Goal: Task Accomplishment & Management: Use online tool/utility

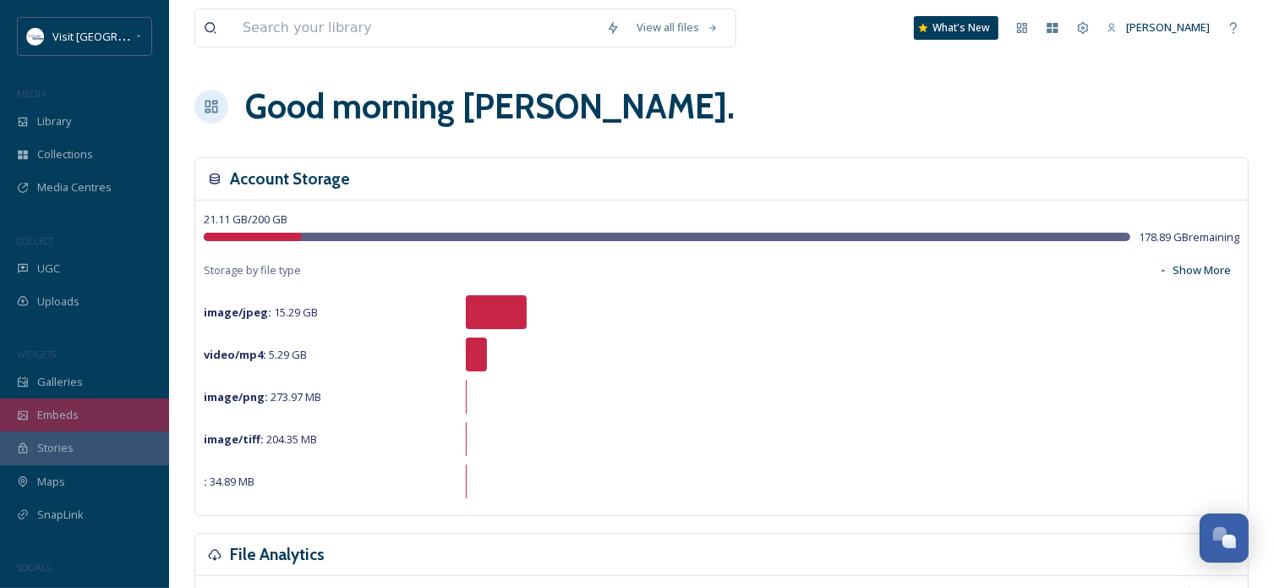
click at [71, 413] on span "Embeds" at bounding box center [57, 415] width 41 height 16
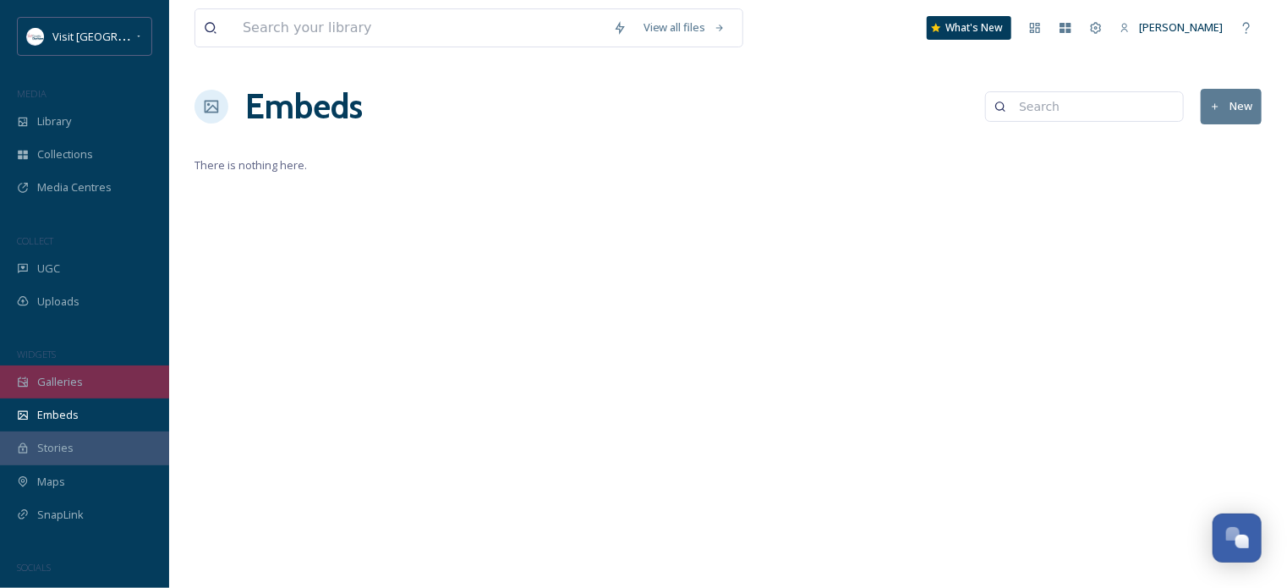
click at [91, 379] on div "Galleries" at bounding box center [84, 381] width 169 height 33
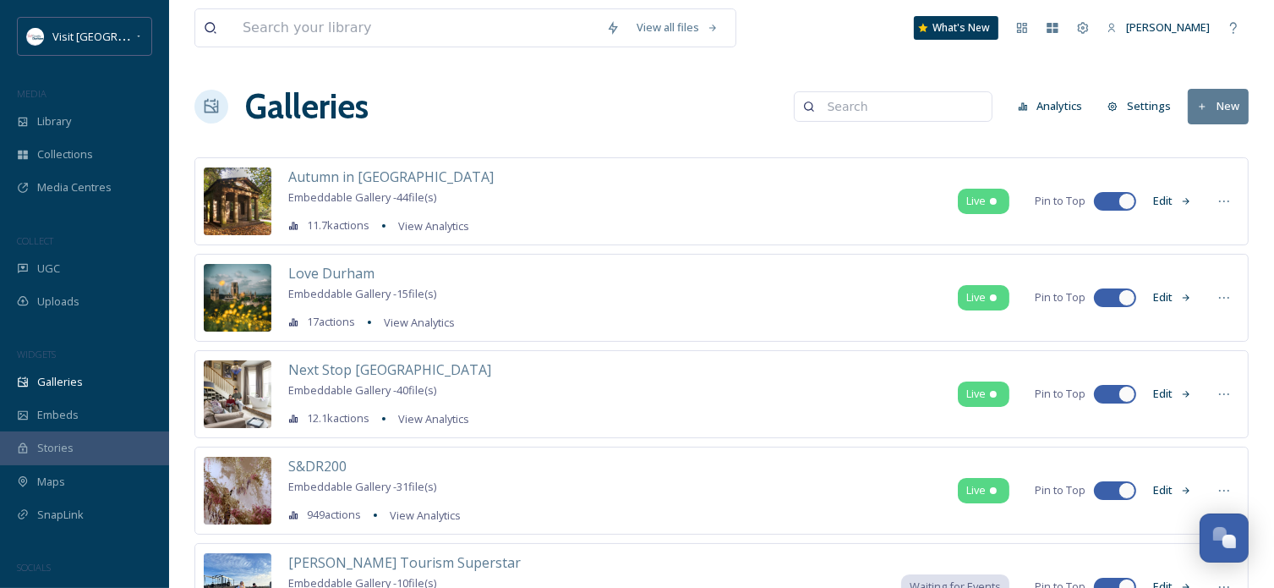
click at [1164, 201] on button "Edit" at bounding box center [1173, 200] width 56 height 33
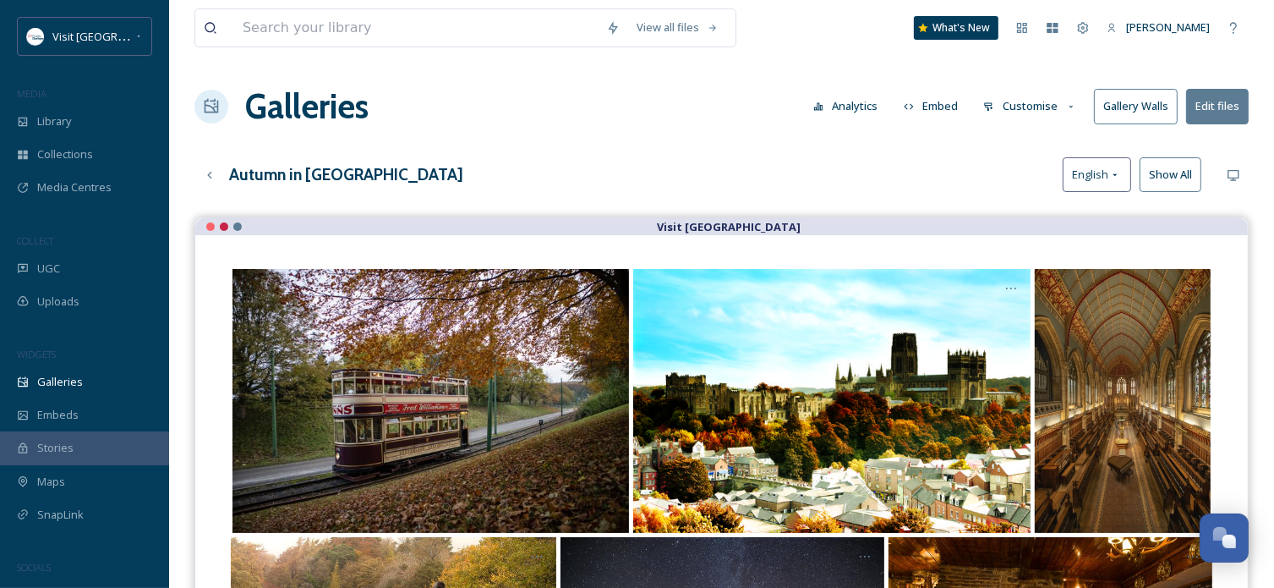
click at [1032, 105] on button "Customise" at bounding box center [1030, 106] width 111 height 33
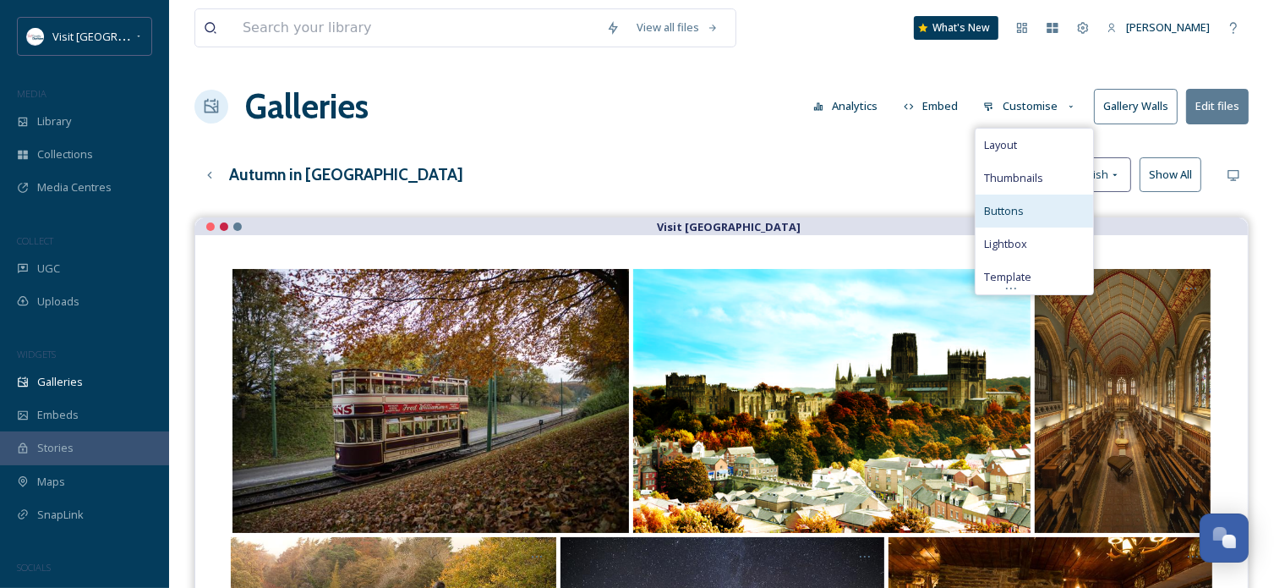
click at [1007, 211] on span "Buttons" at bounding box center [1004, 211] width 40 height 16
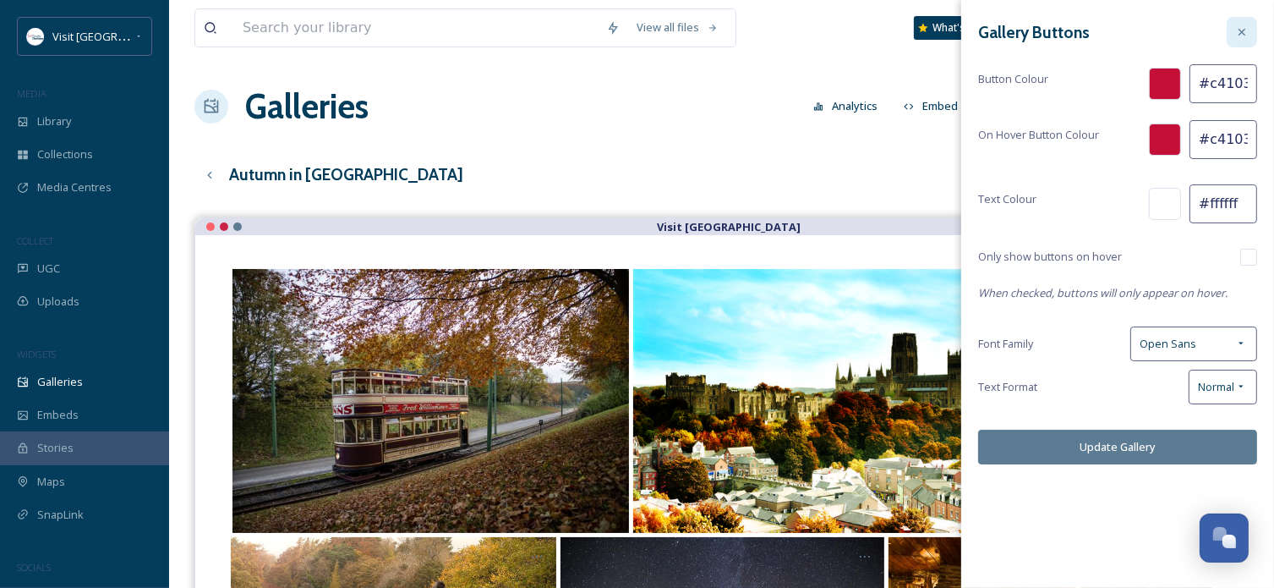
click at [1247, 30] on icon at bounding box center [1242, 32] width 14 height 14
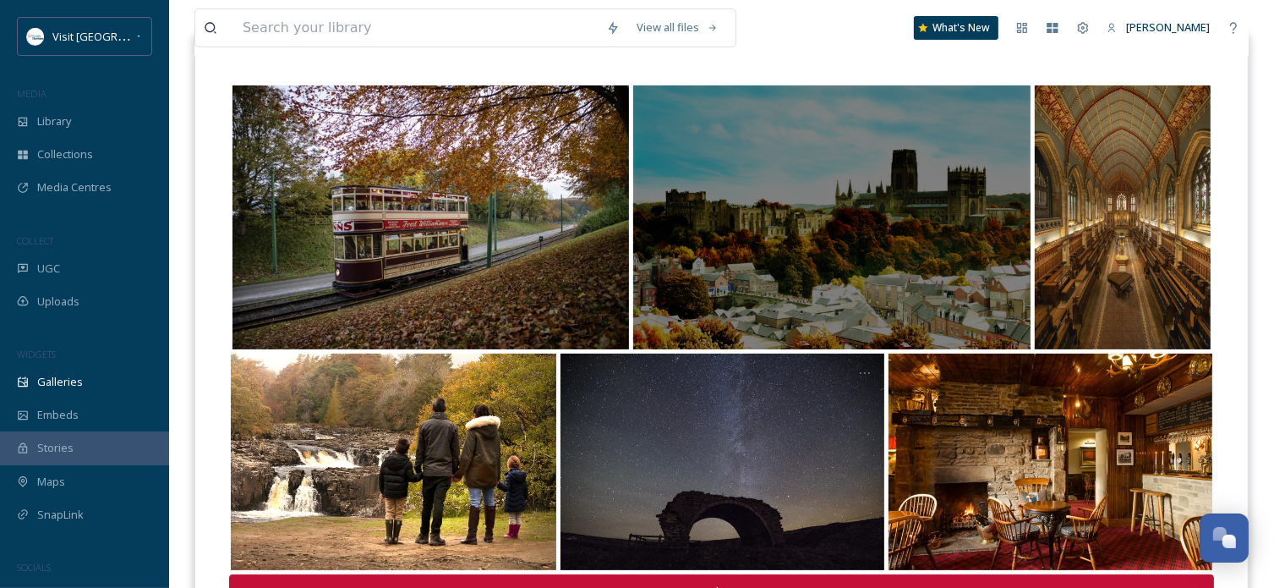
scroll to position [9, 0]
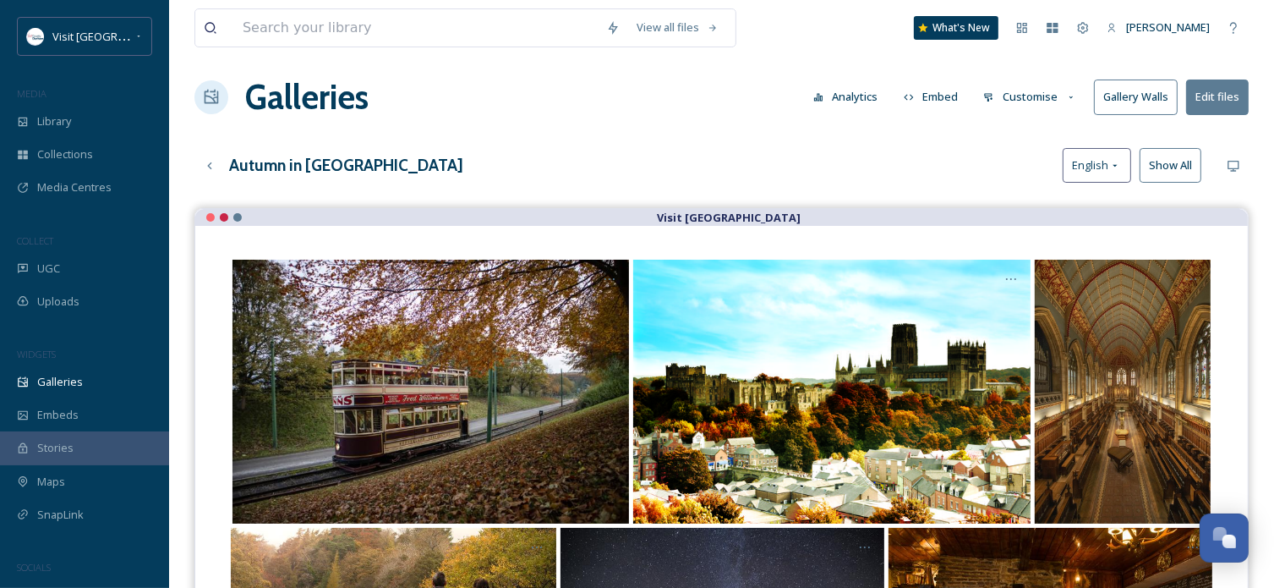
click at [929, 92] on button "Embed" at bounding box center [932, 96] width 72 height 33
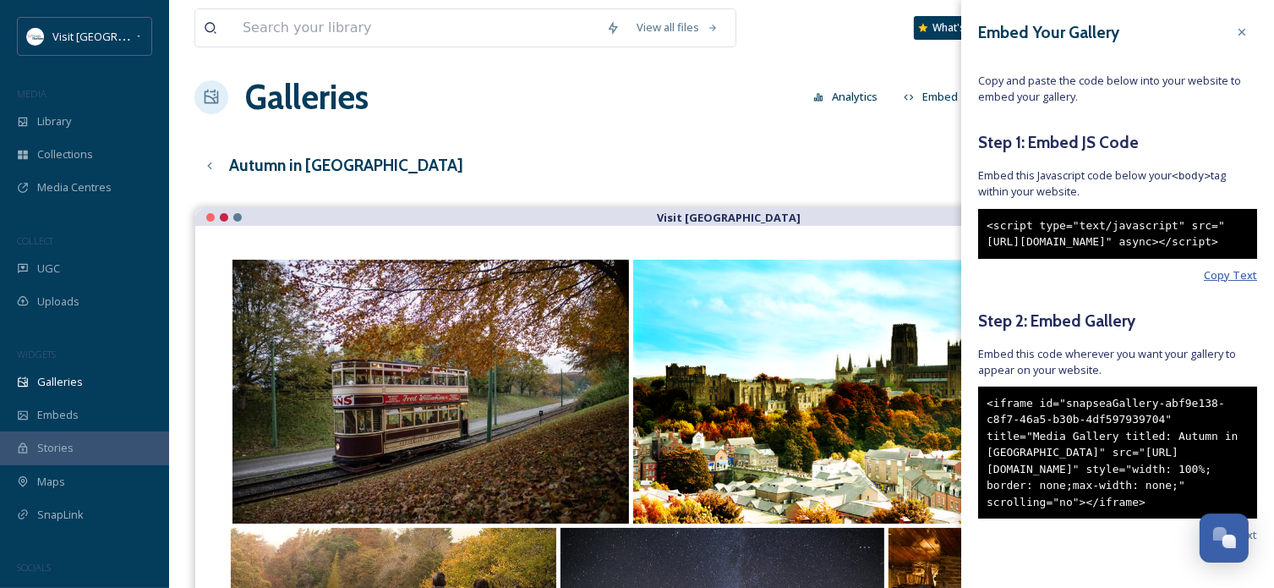
click at [1228, 283] on span "Copy Text" at bounding box center [1230, 275] width 53 height 16
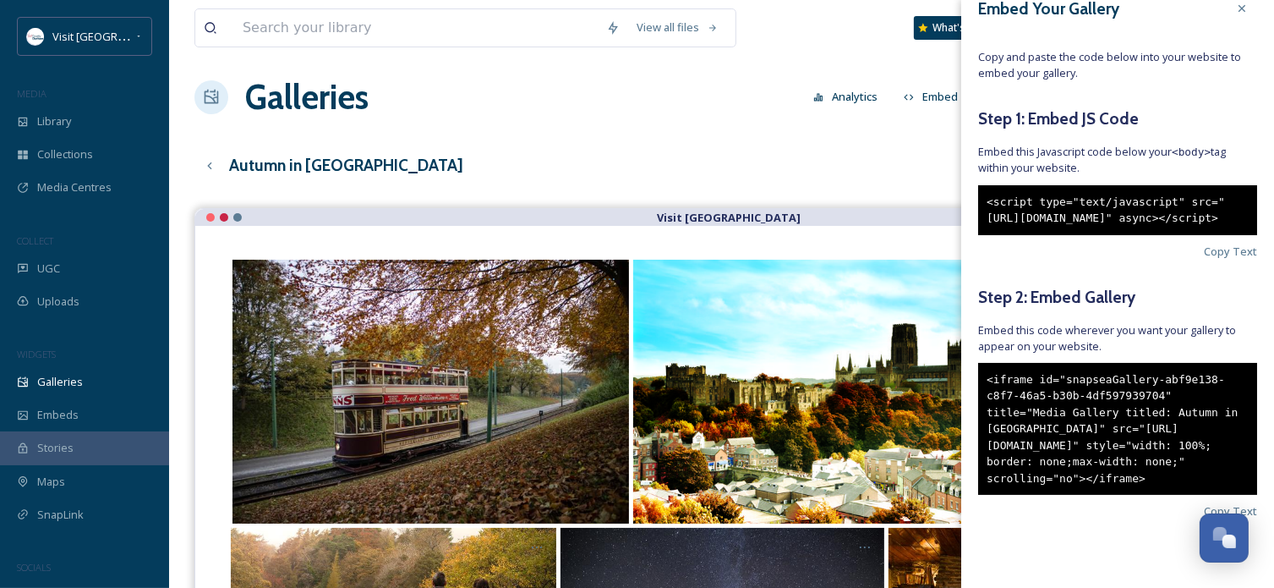
scroll to position [74, 0]
click at [1059, 411] on div "<iframe id="snapseaGallery-abf9e138-c8f7-46a5-b30b-4df597939704" title="Media G…" at bounding box center [1117, 429] width 279 height 133
click at [1204, 513] on span "Copy Text" at bounding box center [1230, 511] width 53 height 16
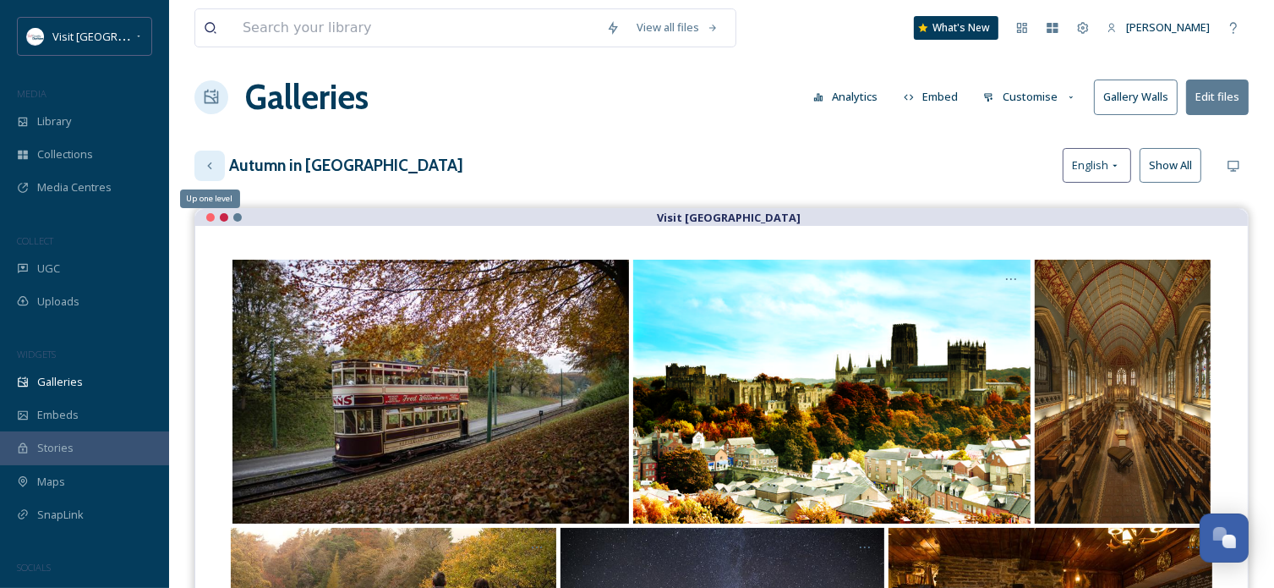
click at [210, 162] on icon at bounding box center [209, 165] width 4 height 7
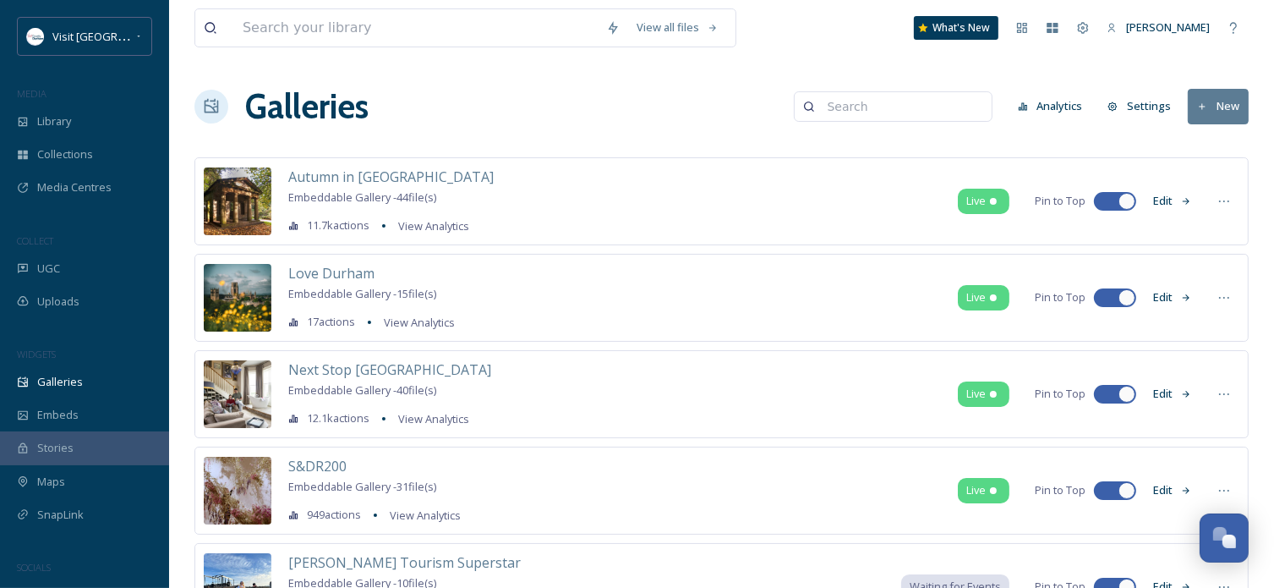
click at [1160, 294] on button "Edit" at bounding box center [1173, 297] width 56 height 33
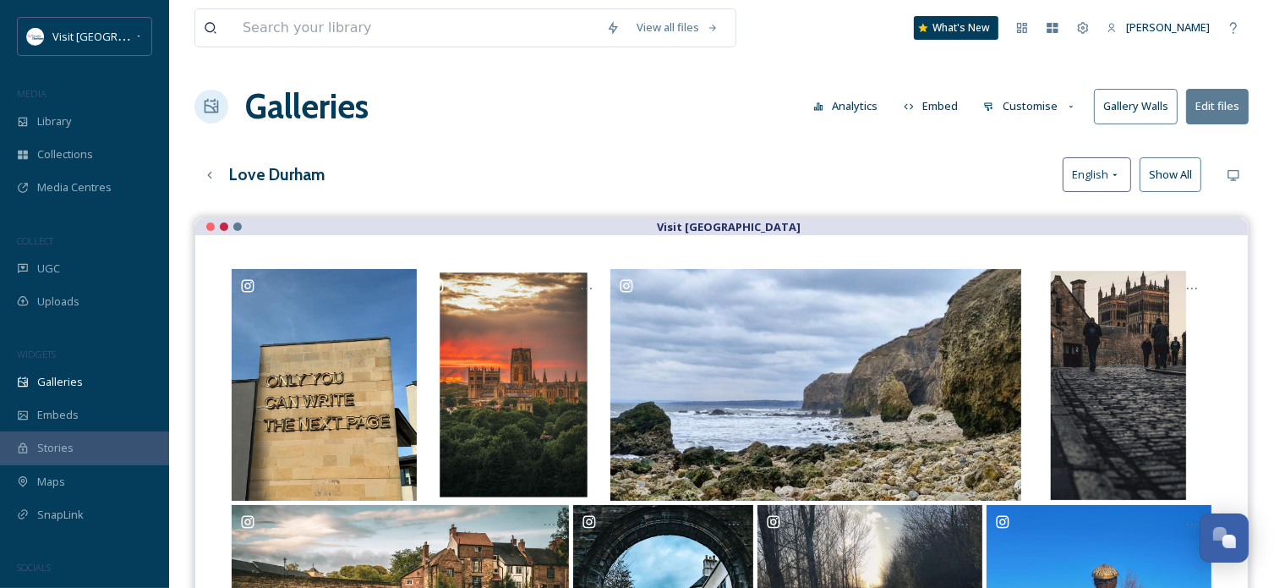
click at [1038, 111] on button "Customise" at bounding box center [1030, 106] width 111 height 33
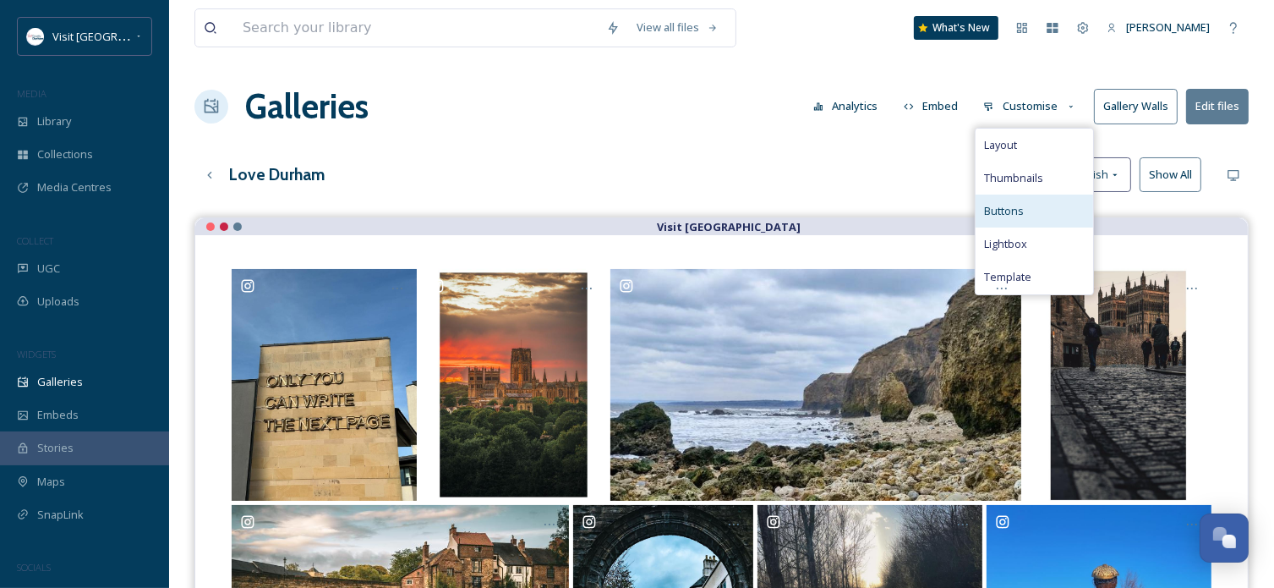
click at [1020, 216] on span "Buttons" at bounding box center [1004, 211] width 40 height 16
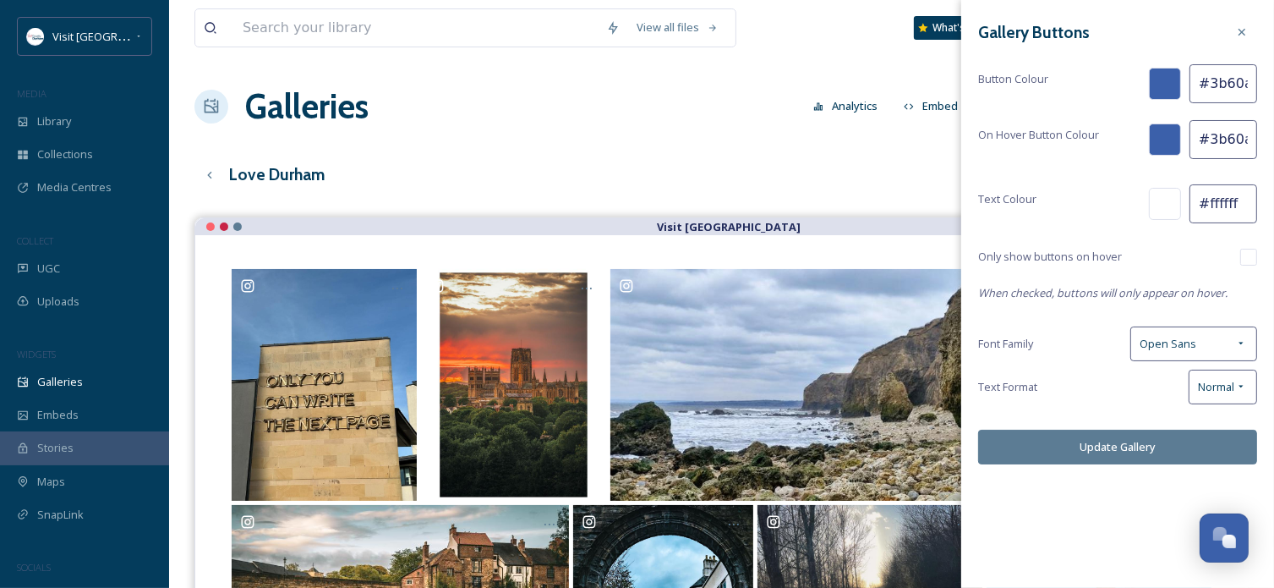
scroll to position [0, 2]
drag, startPoint x: 1208, startPoint y: 85, endPoint x: 1288, endPoint y: 82, distance: 80.4
click at [1274, 82] on html "Visit [GEOGRAPHIC_DATA] MEDIA Library Collections Media Centres COLLECT UGC Upl…" at bounding box center [637, 415] width 1274 height 830
type input "#c41039"
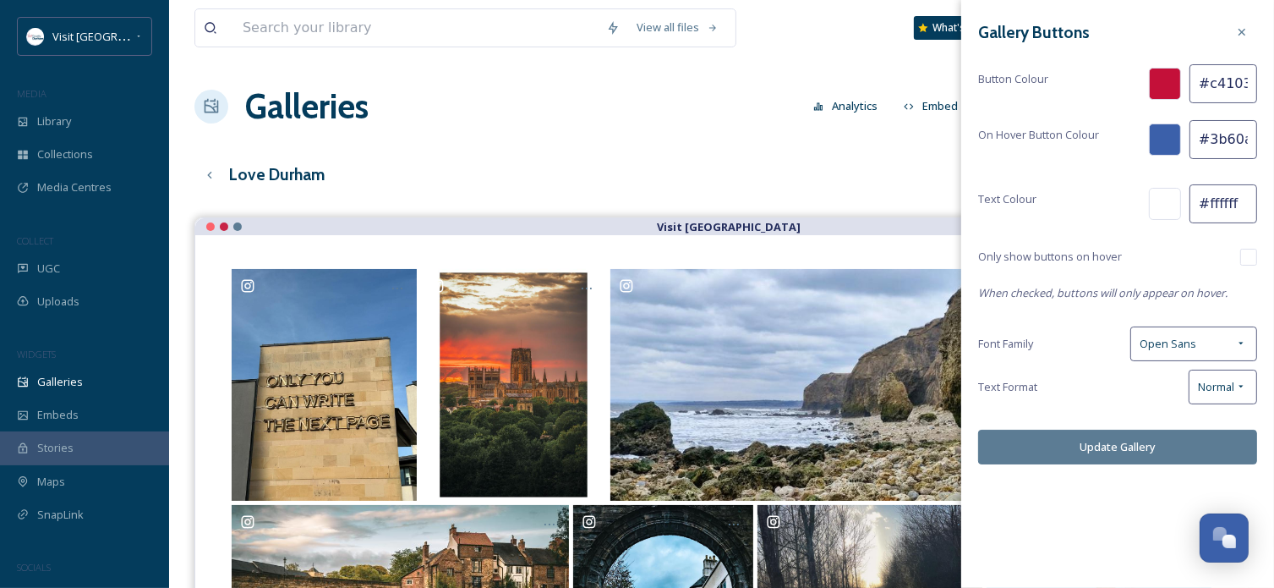
scroll to position [0, 2]
drag, startPoint x: 1208, startPoint y: 141, endPoint x: 1279, endPoint y: 137, distance: 72.0
click at [1274, 137] on html "Visit [GEOGRAPHIC_DATA] MEDIA Library Collections Media Centres COLLECT UGC Upl…" at bounding box center [637, 415] width 1274 height 830
type input "#c41039"
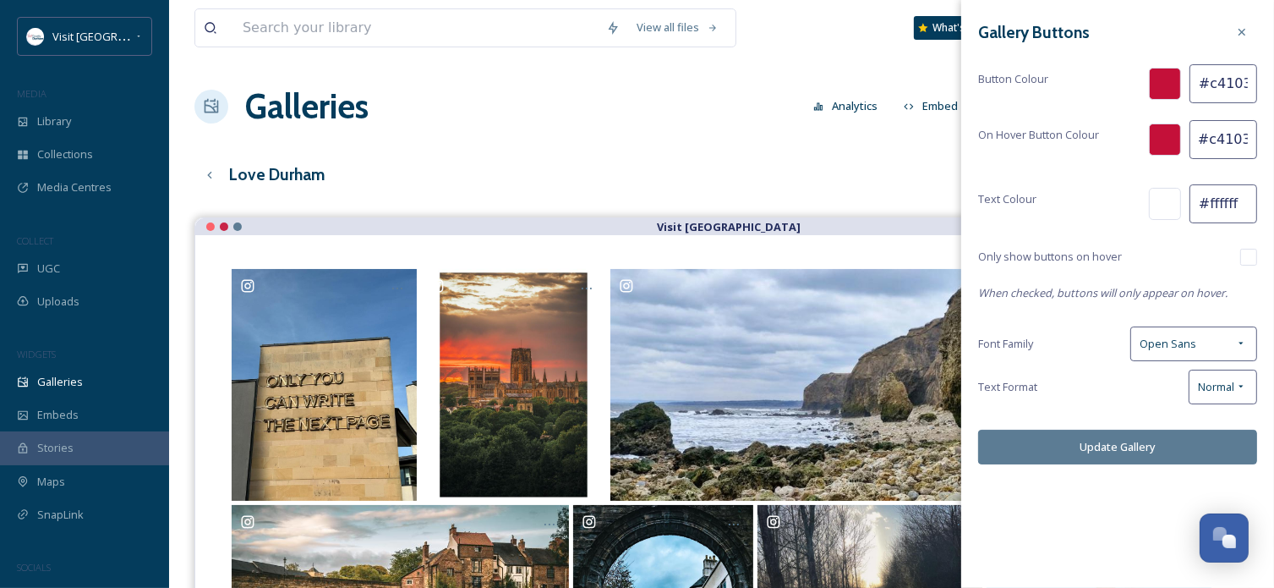
scroll to position [0, 0]
click at [1125, 442] on button "Update Gallery" at bounding box center [1117, 447] width 279 height 35
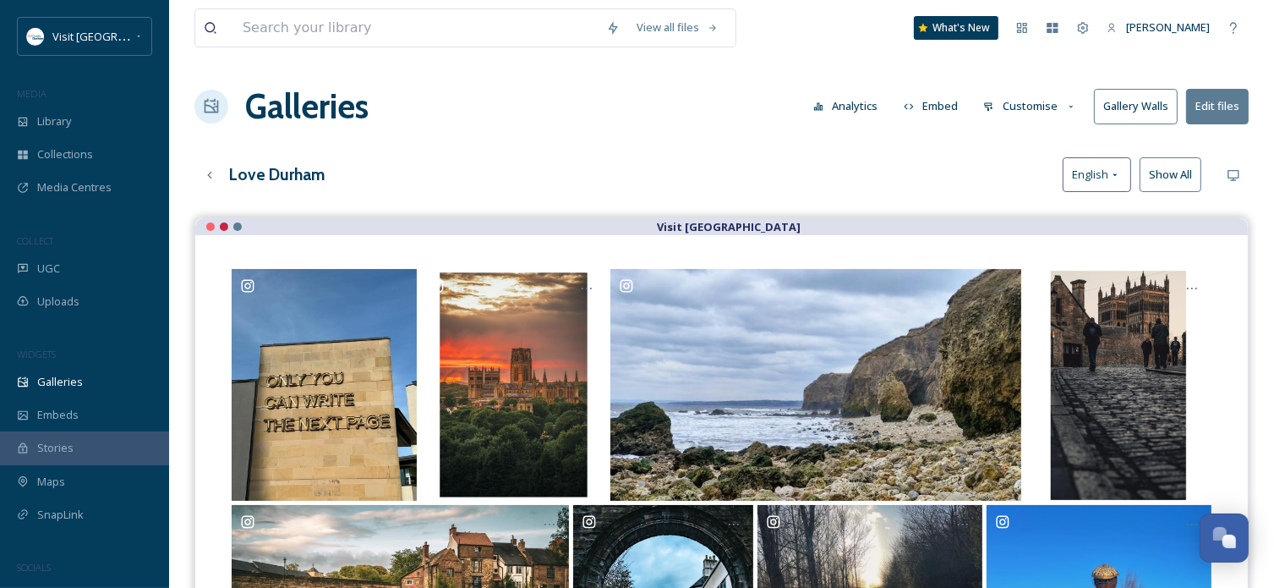
click at [919, 108] on button "Embed" at bounding box center [932, 106] width 72 height 33
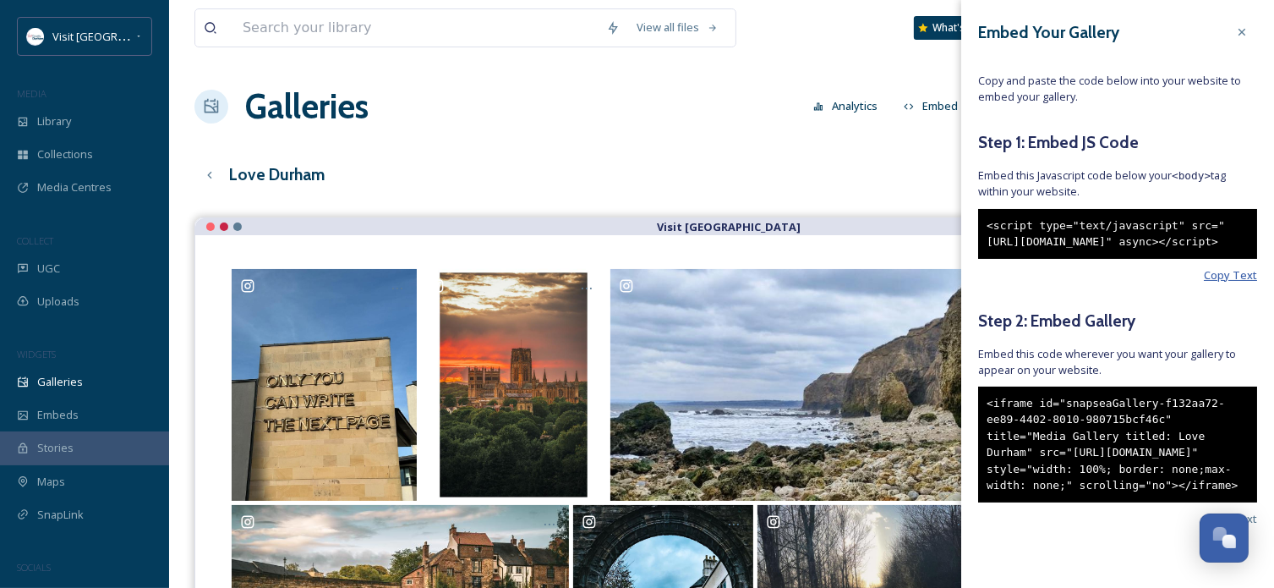
click at [1227, 283] on span "Copy Text" at bounding box center [1230, 275] width 53 height 16
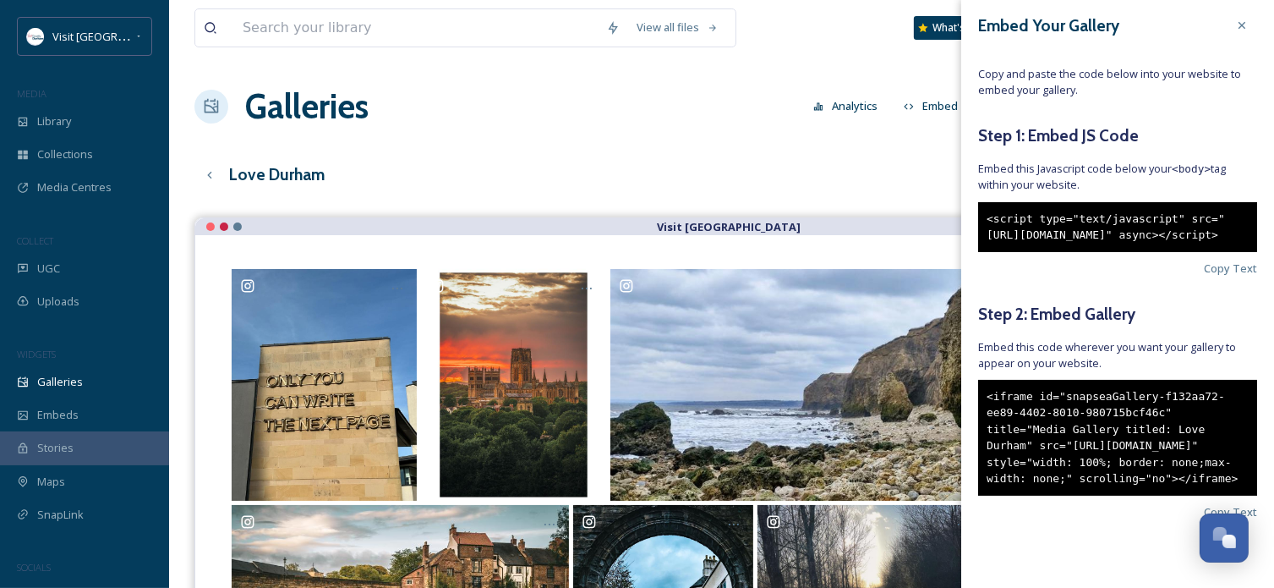
scroll to position [74, 0]
click at [1204, 507] on span "Copy Text" at bounding box center [1230, 512] width 53 height 16
